Goal: Download file/media

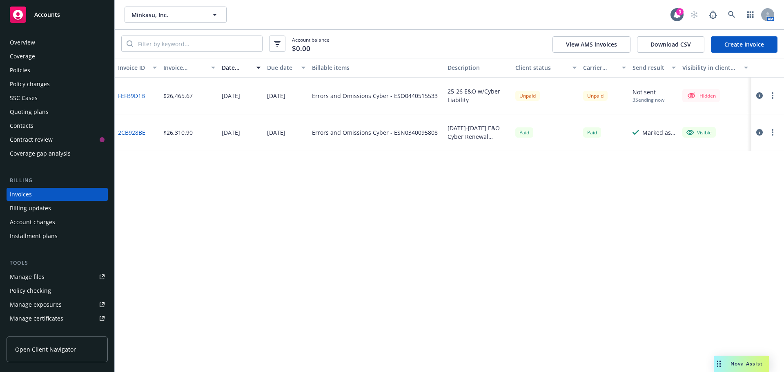
click at [773, 94] on icon "button" at bounding box center [772, 95] width 2 height 7
click at [689, 142] on link "Copy invoice URL" at bounding box center [725, 145] width 104 height 16
drag, startPoint x: 755, startPoint y: 89, endPoint x: 763, endPoint y: 94, distance: 9.2
click at [759, 91] on div at bounding box center [767, 96] width 33 height 37
click at [761, 95] on button "button" at bounding box center [759, 96] width 10 height 10
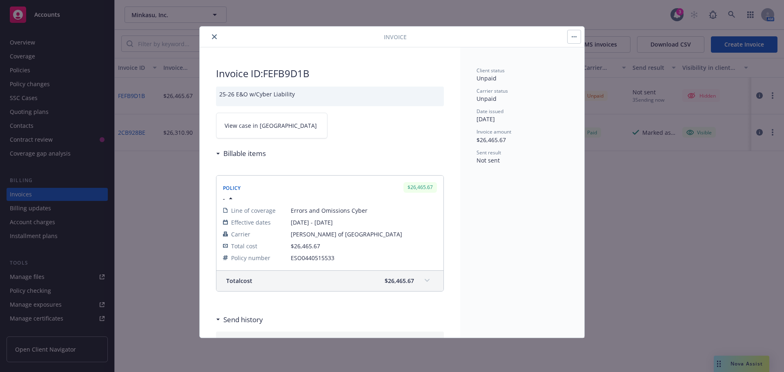
click at [573, 38] on button "button" at bounding box center [573, 36] width 13 height 13
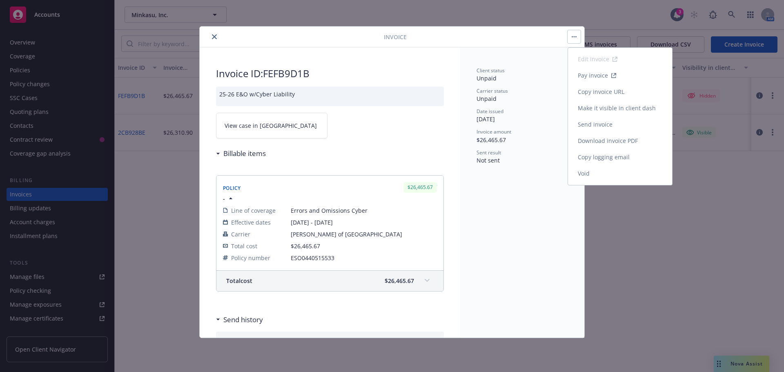
click at [600, 105] on link "Make it visible in client dash" at bounding box center [620, 108] width 104 height 16
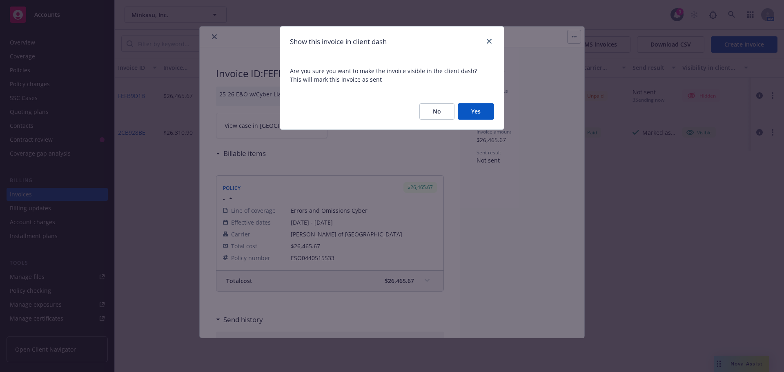
click at [470, 113] on button "Yes" at bounding box center [476, 111] width 36 height 16
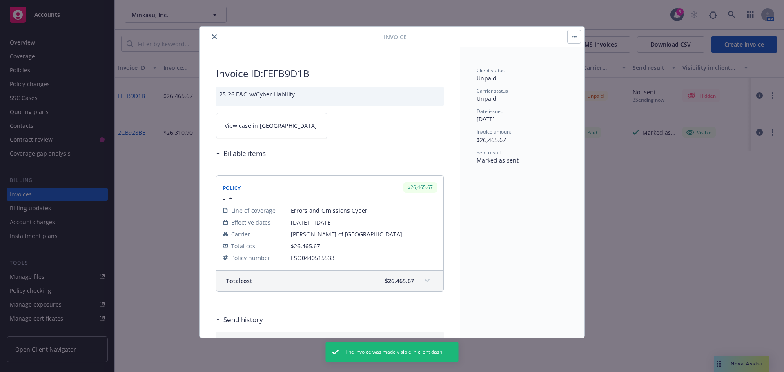
click at [215, 38] on icon "close" at bounding box center [214, 36] width 5 height 5
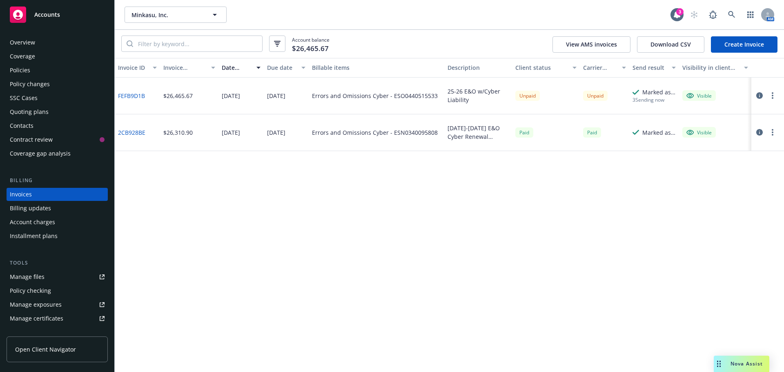
click at [757, 95] on icon "button" at bounding box center [759, 95] width 7 height 7
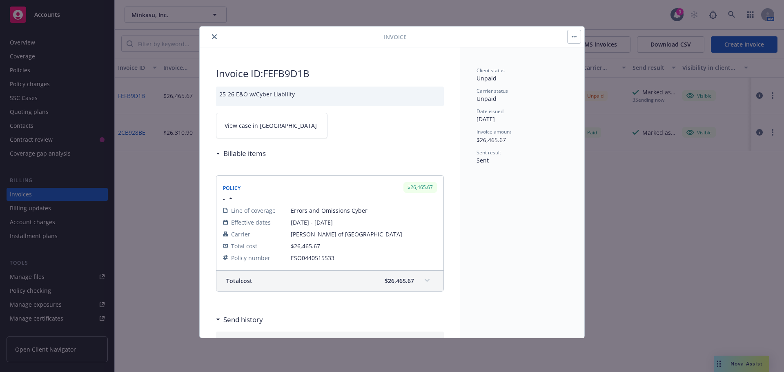
click at [578, 38] on button "button" at bounding box center [573, 36] width 13 height 13
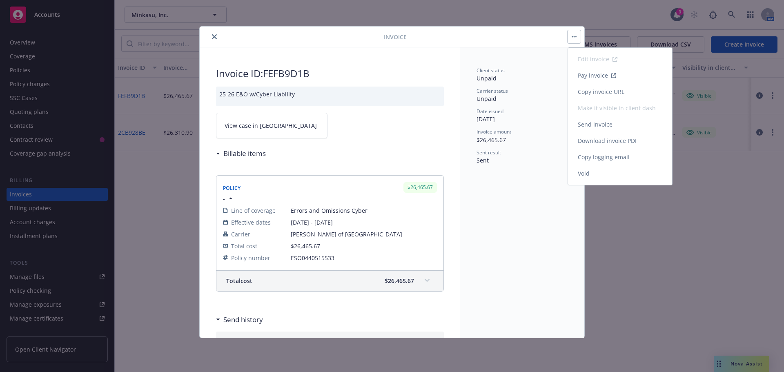
click at [598, 142] on link "Download invoice PDF" at bounding box center [620, 141] width 104 height 16
